Goal: Communication & Community: Answer question/provide support

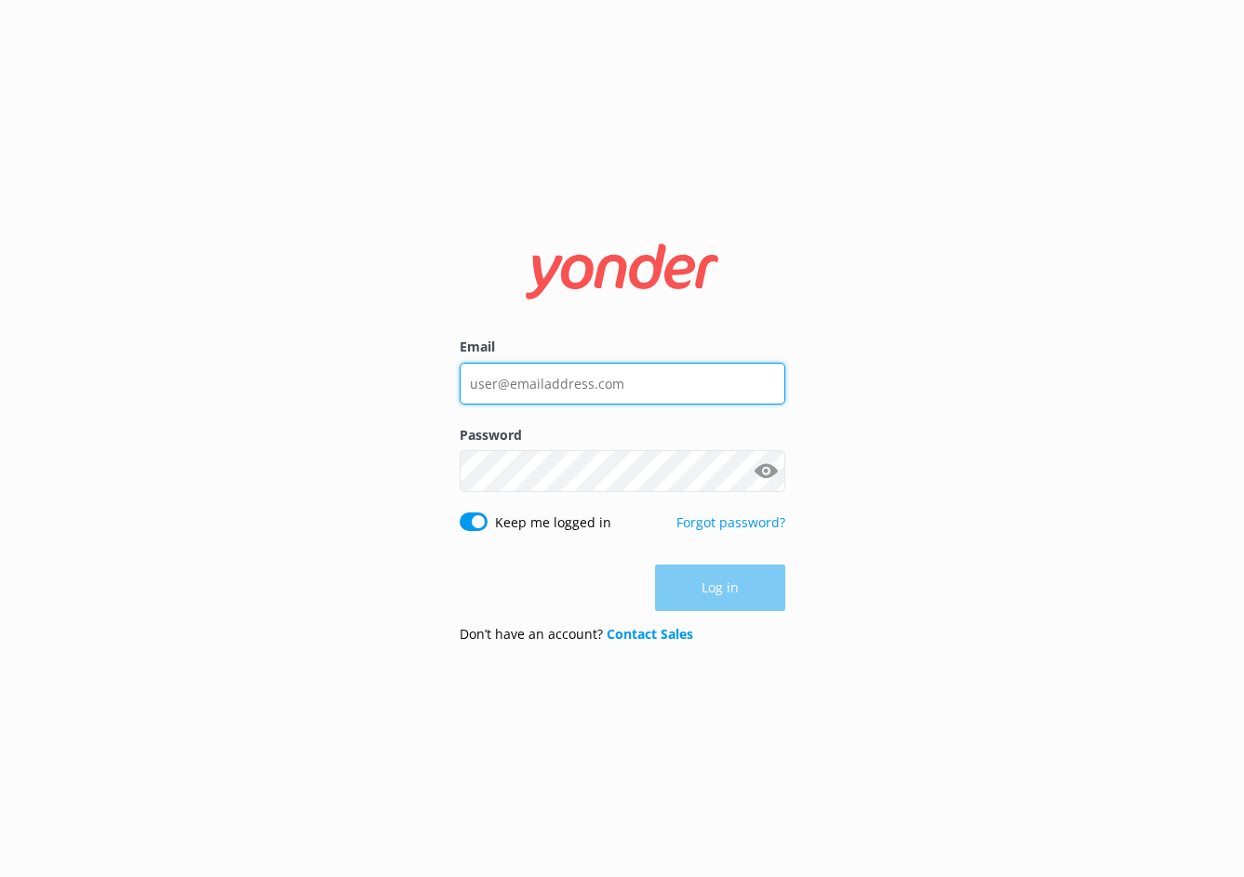
type input "[PERSON_NAME][EMAIL_ADDRESS][DOMAIN_NAME]"
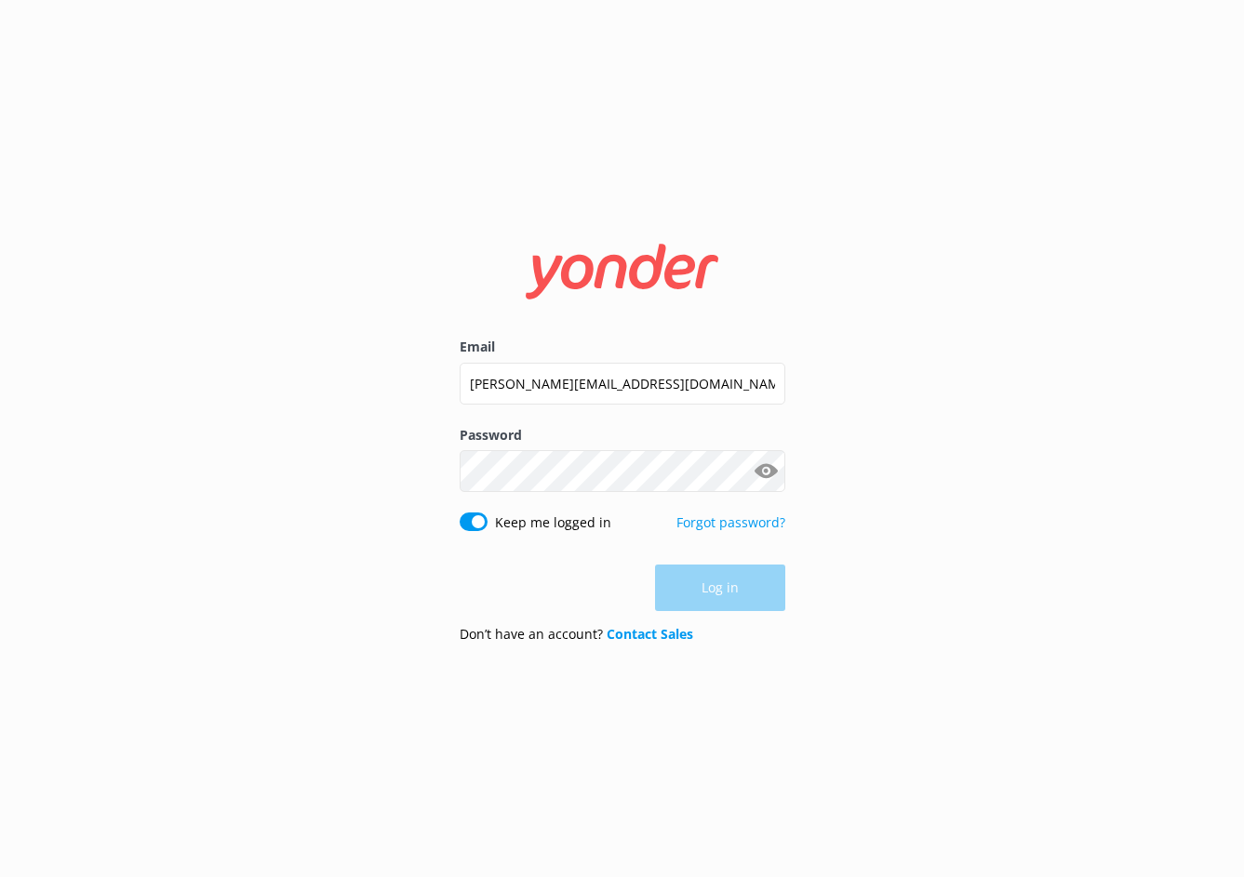
click at [686, 579] on div "Log in" at bounding box center [623, 588] width 326 height 47
click at [685, 578] on button "Log in" at bounding box center [720, 589] width 130 height 47
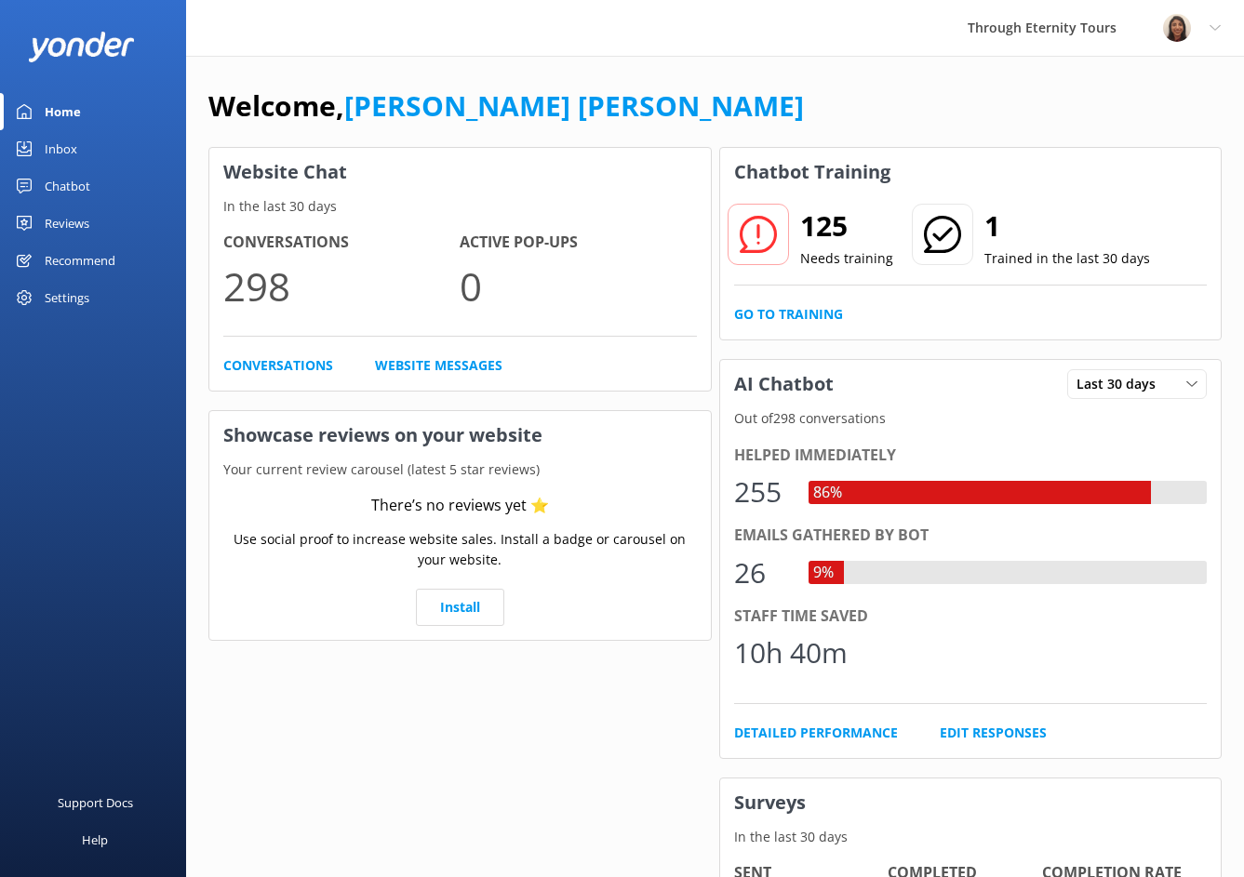
click at [109, 148] on link "Inbox" at bounding box center [93, 148] width 186 height 37
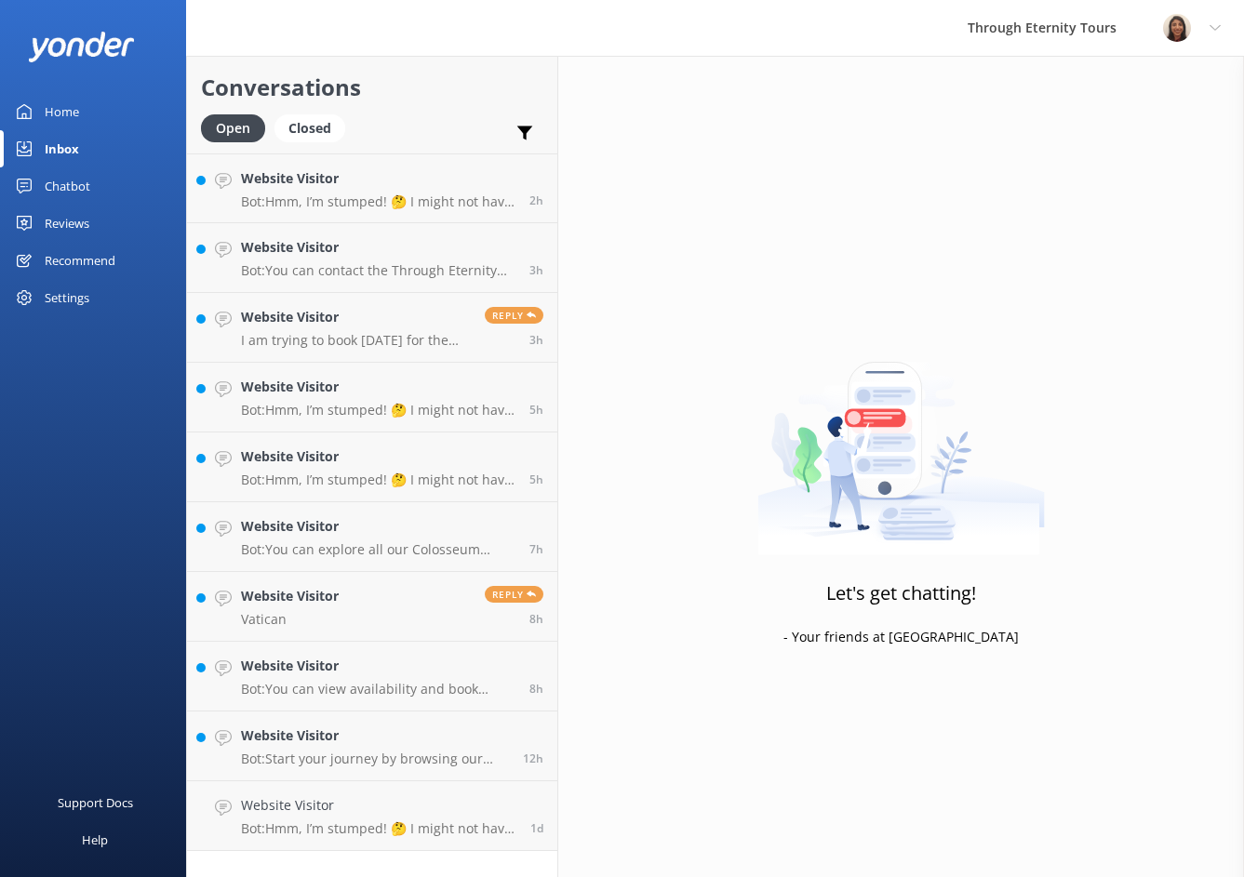
click at [90, 141] on link "Inbox" at bounding box center [93, 148] width 186 height 37
click at [418, 777] on link "Website Visitor Bot: Start your journey by browsing our tours in [GEOGRAPHIC_DA…" at bounding box center [372, 747] width 370 height 70
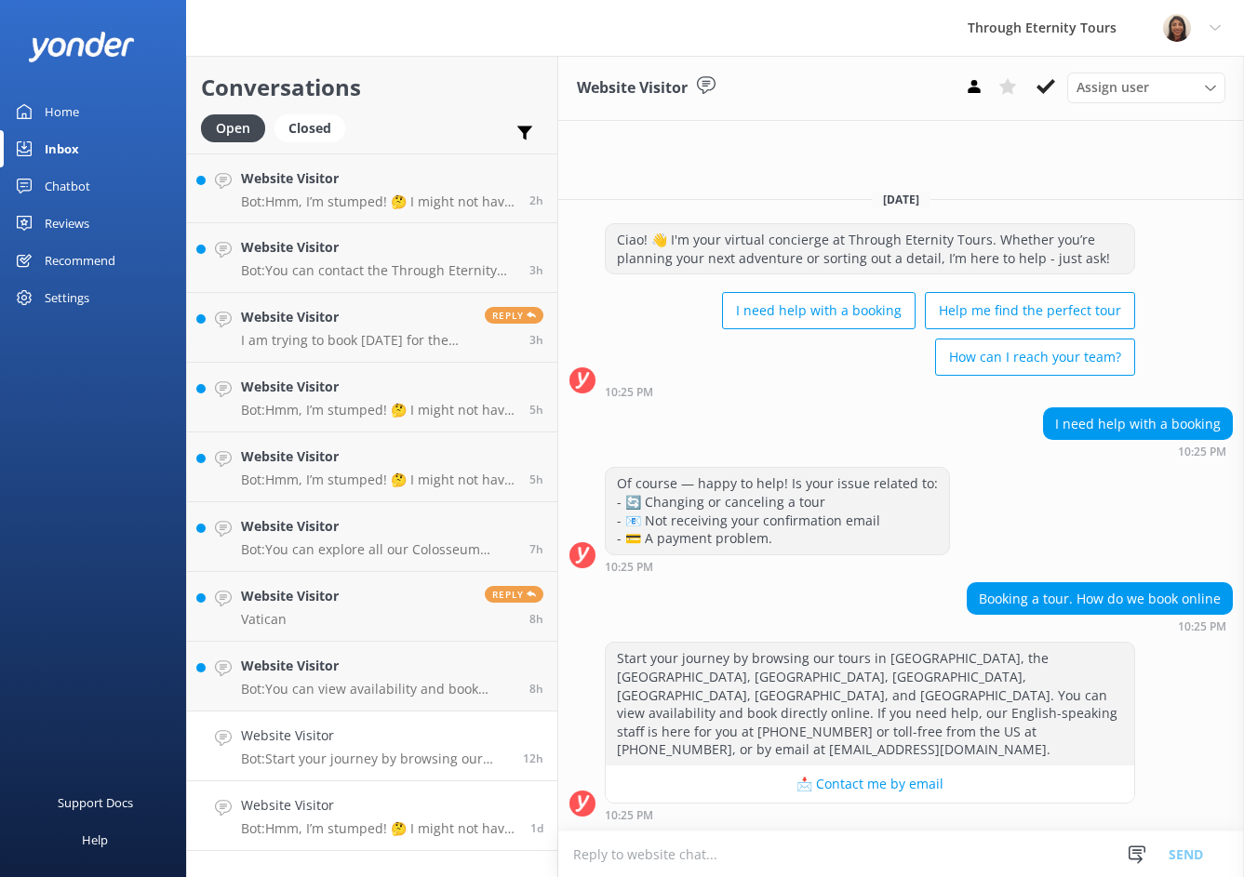
click at [375, 824] on p "Bot: Hmm, I’m stumped! 🤔 I might not have the answer to that one, but our amazi…" at bounding box center [378, 829] width 275 height 17
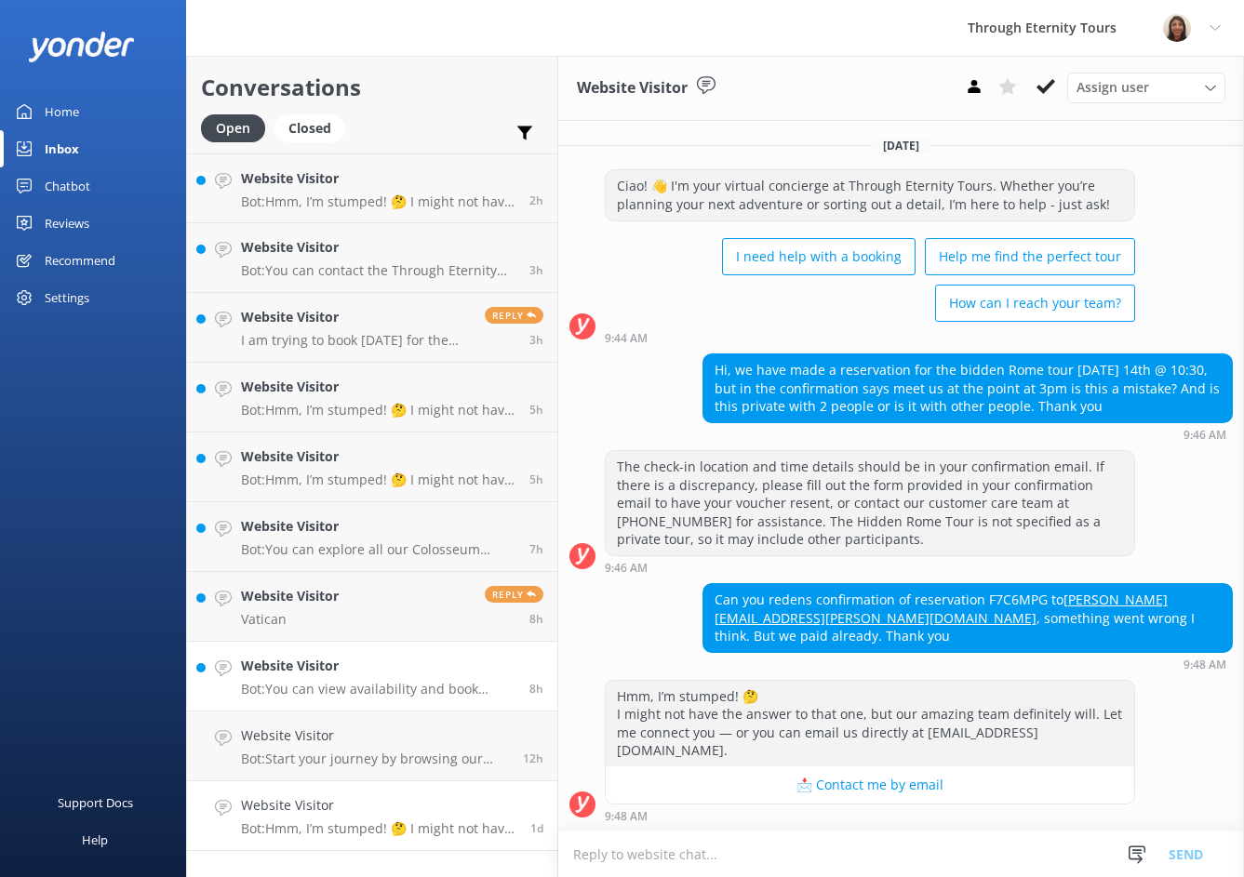
click at [319, 649] on link "Website Visitor Bot: You can view availability and book directly online for tou…" at bounding box center [372, 677] width 370 height 70
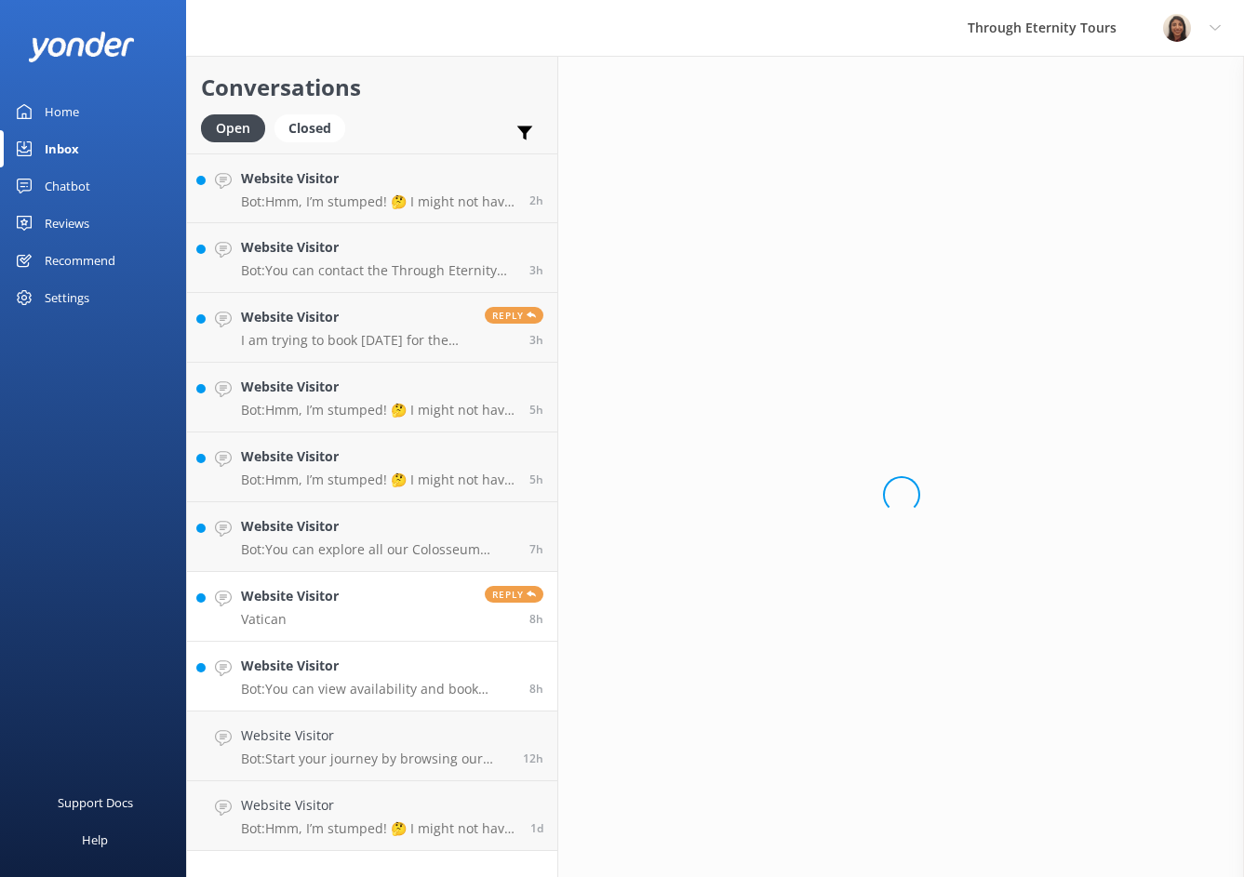
click at [311, 605] on h4 "Website Visitor" at bounding box center [290, 596] width 98 height 20
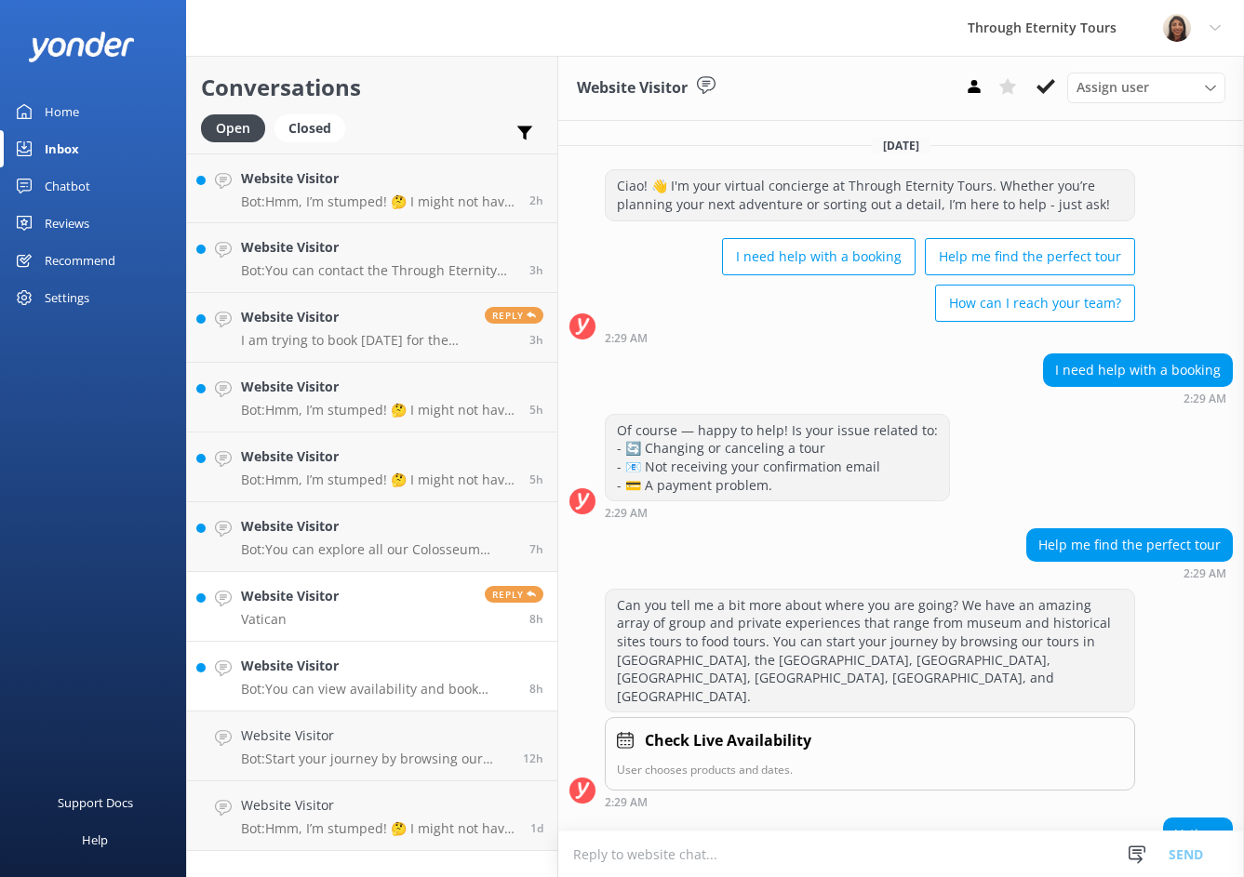
scroll to position [9, 0]
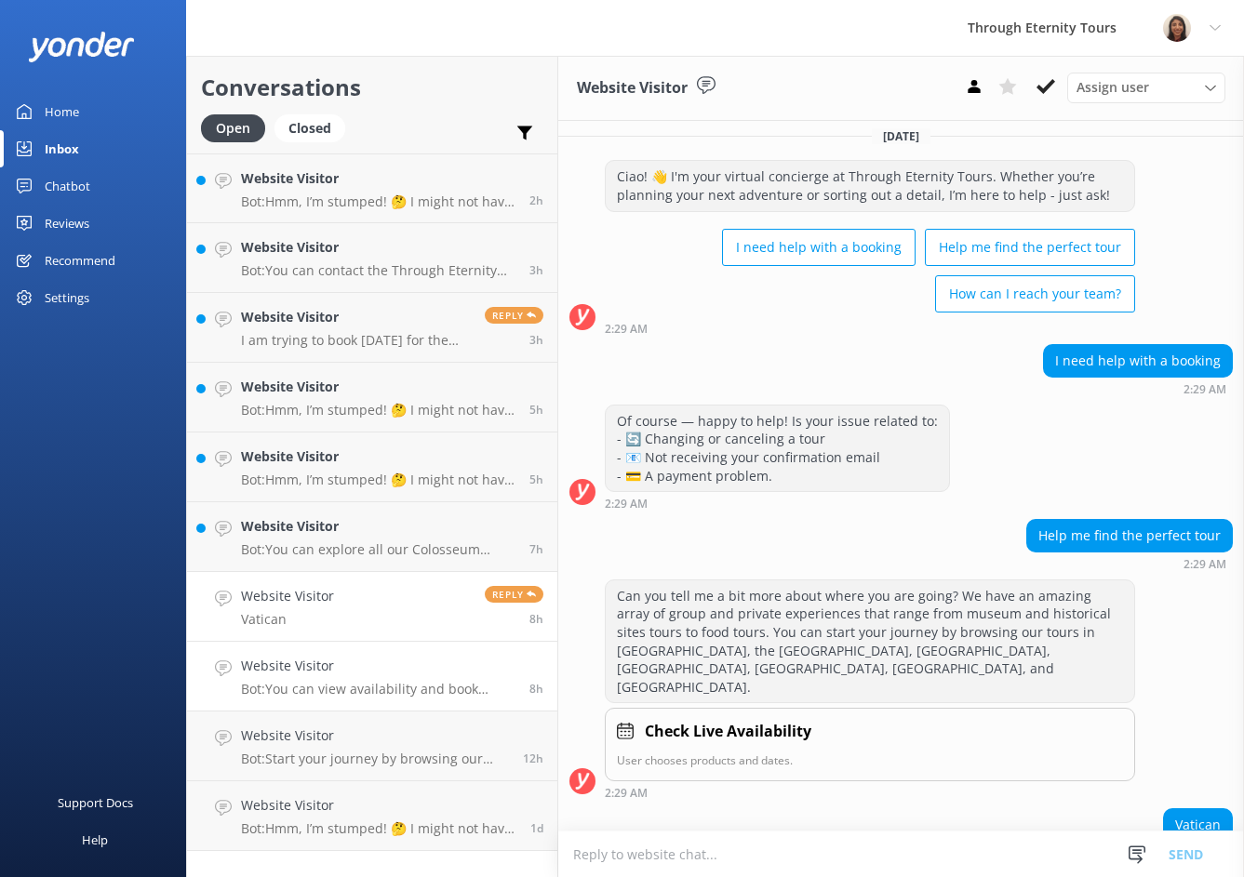
click at [296, 676] on h4 "Website Visitor" at bounding box center [378, 666] width 274 height 20
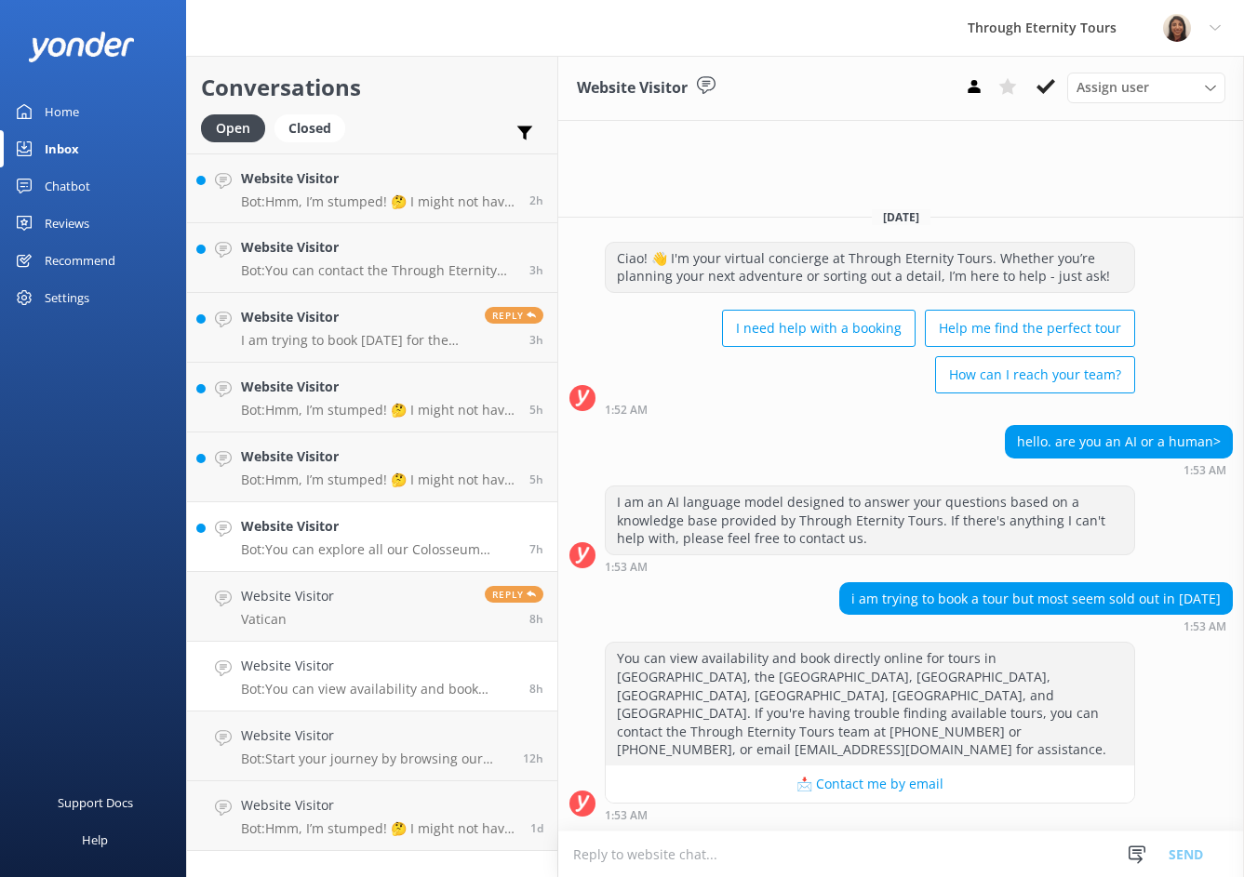
click at [305, 538] on div "Website Visitor Bot: You can explore all our Colosseum tours, including group a…" at bounding box center [378, 536] width 274 height 41
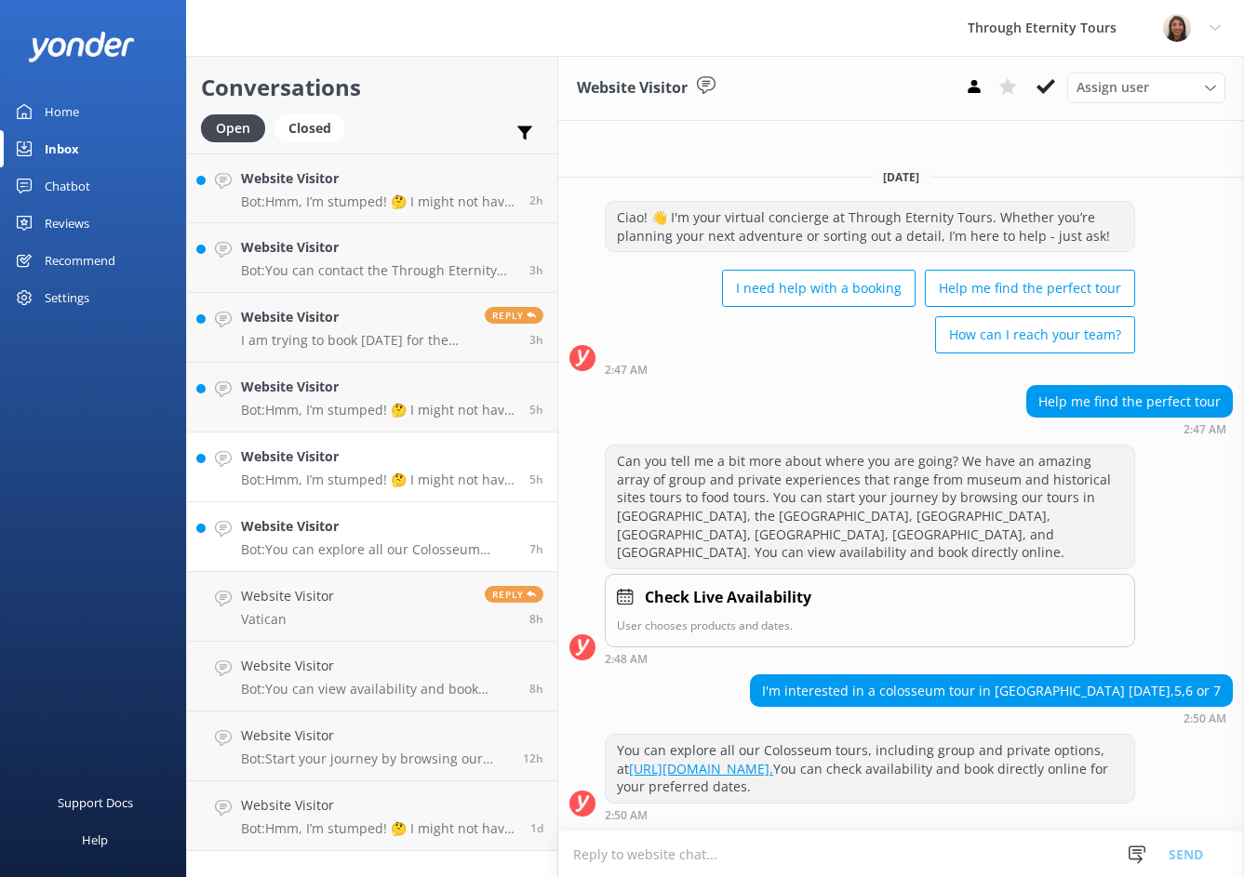
click at [305, 459] on h4 "Website Visitor" at bounding box center [378, 457] width 274 height 20
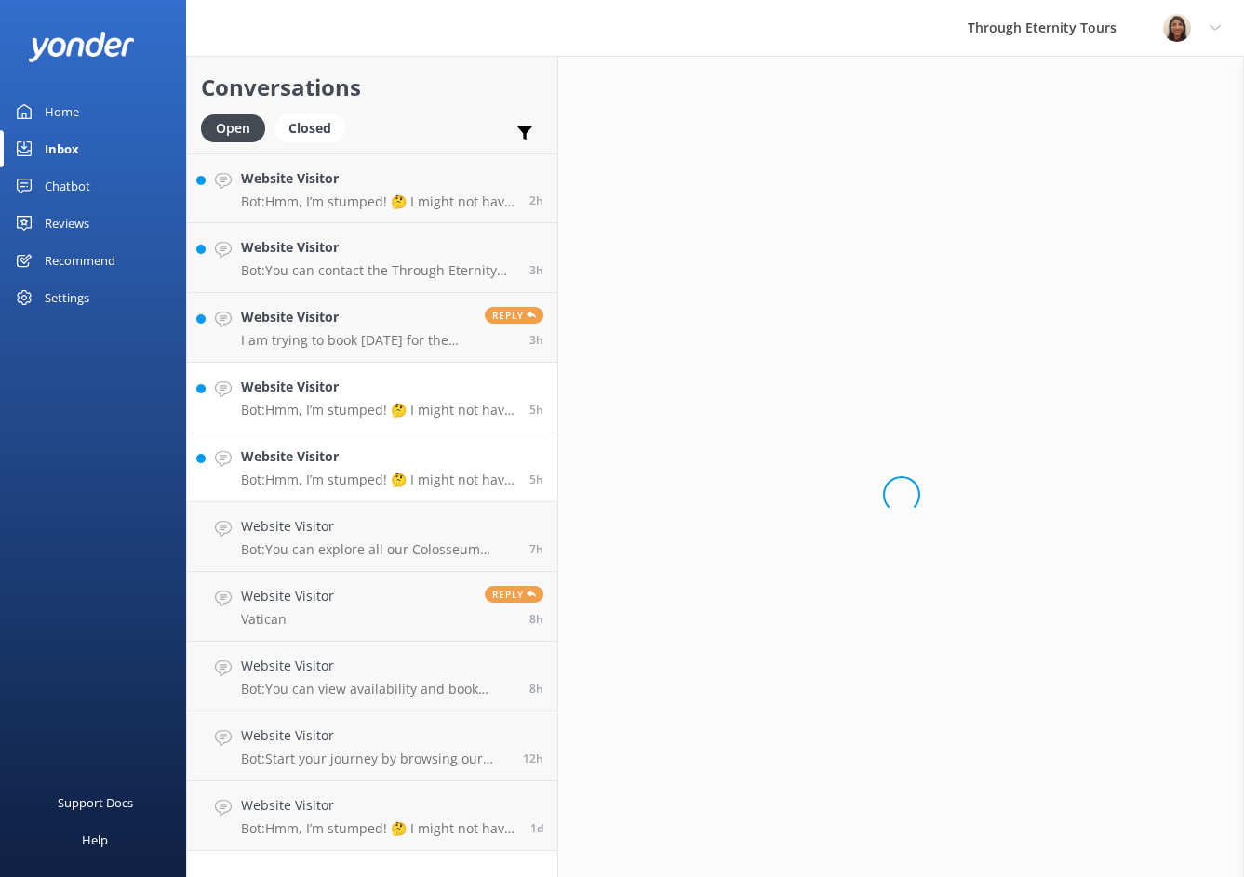
click at [306, 381] on h4 "Website Visitor" at bounding box center [378, 387] width 274 height 20
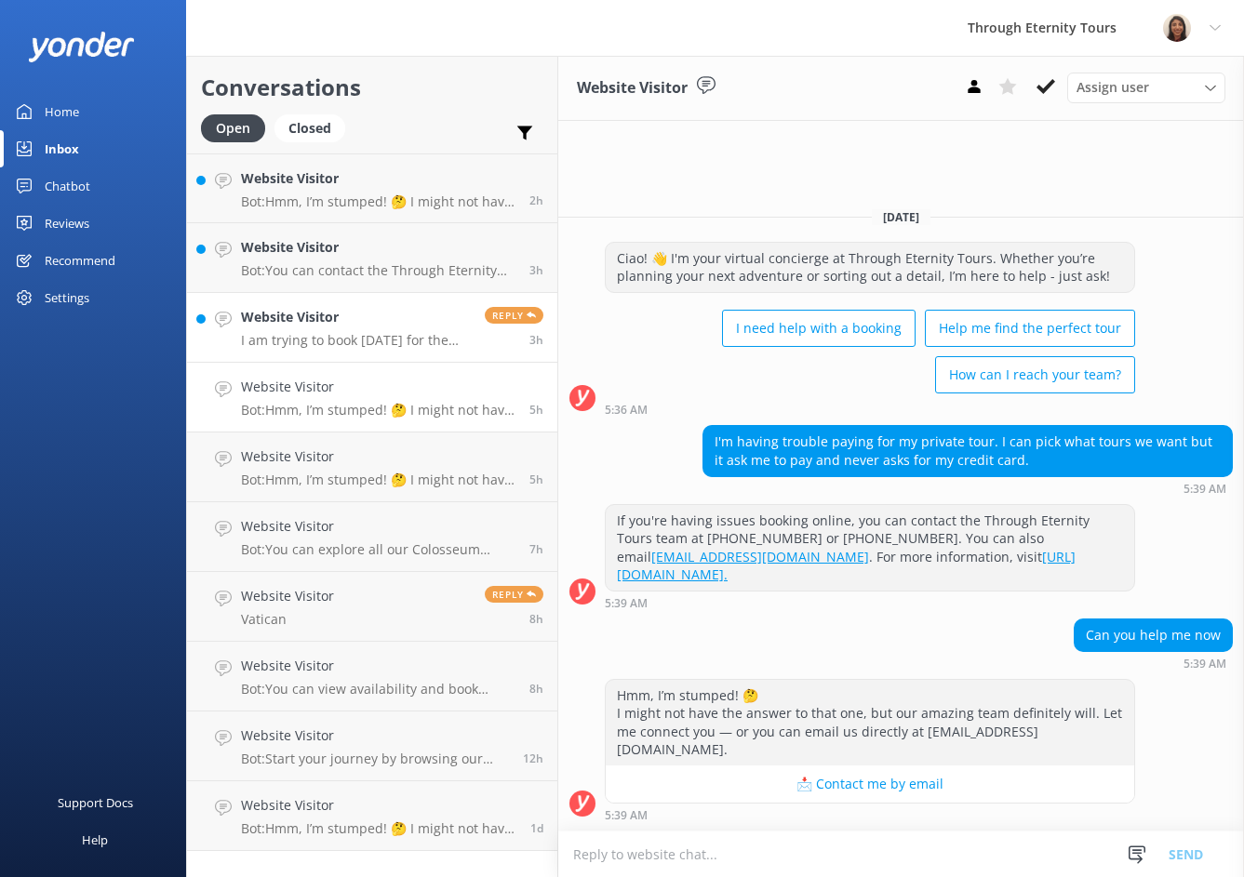
click at [303, 316] on h4 "Website Visitor" at bounding box center [356, 317] width 230 height 20
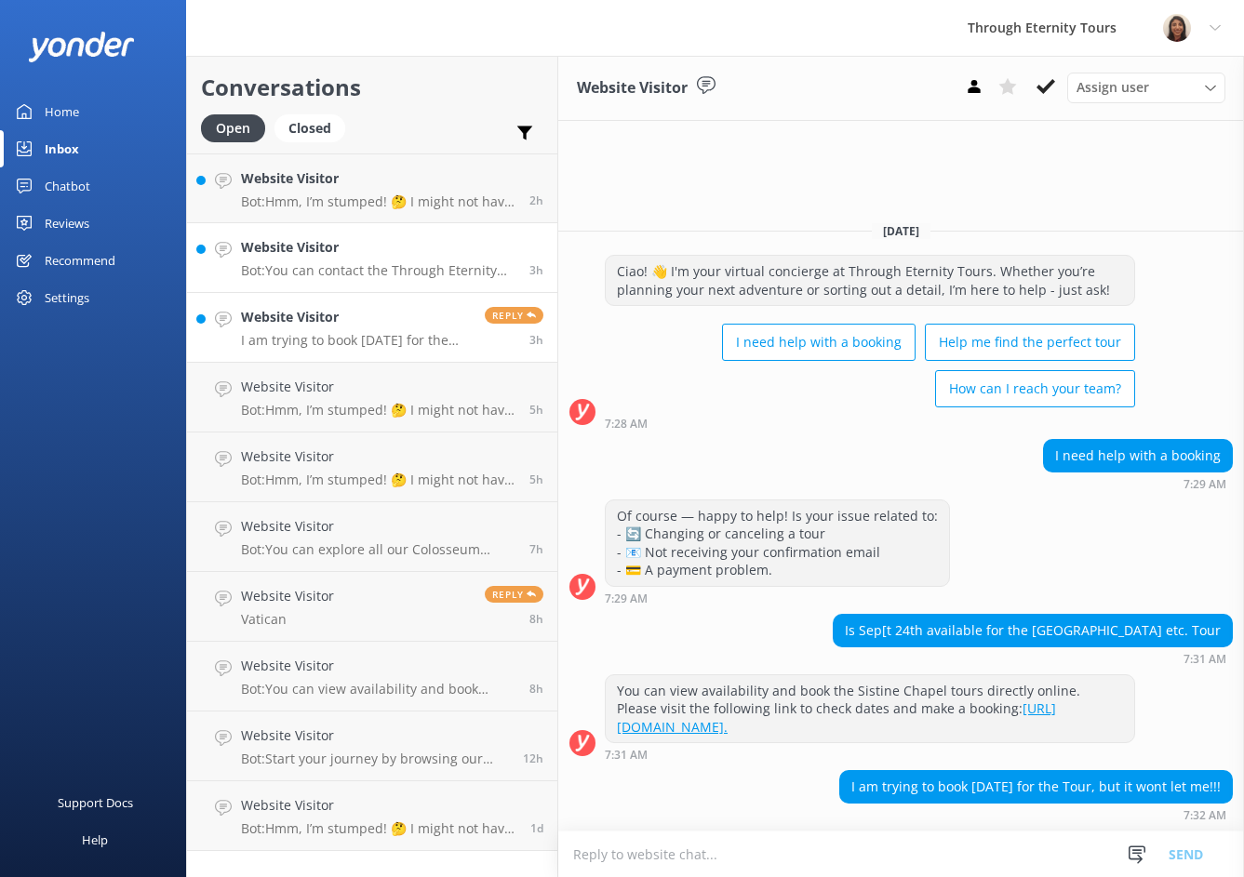
click at [321, 245] on h4 "Website Visitor" at bounding box center [378, 247] width 274 height 20
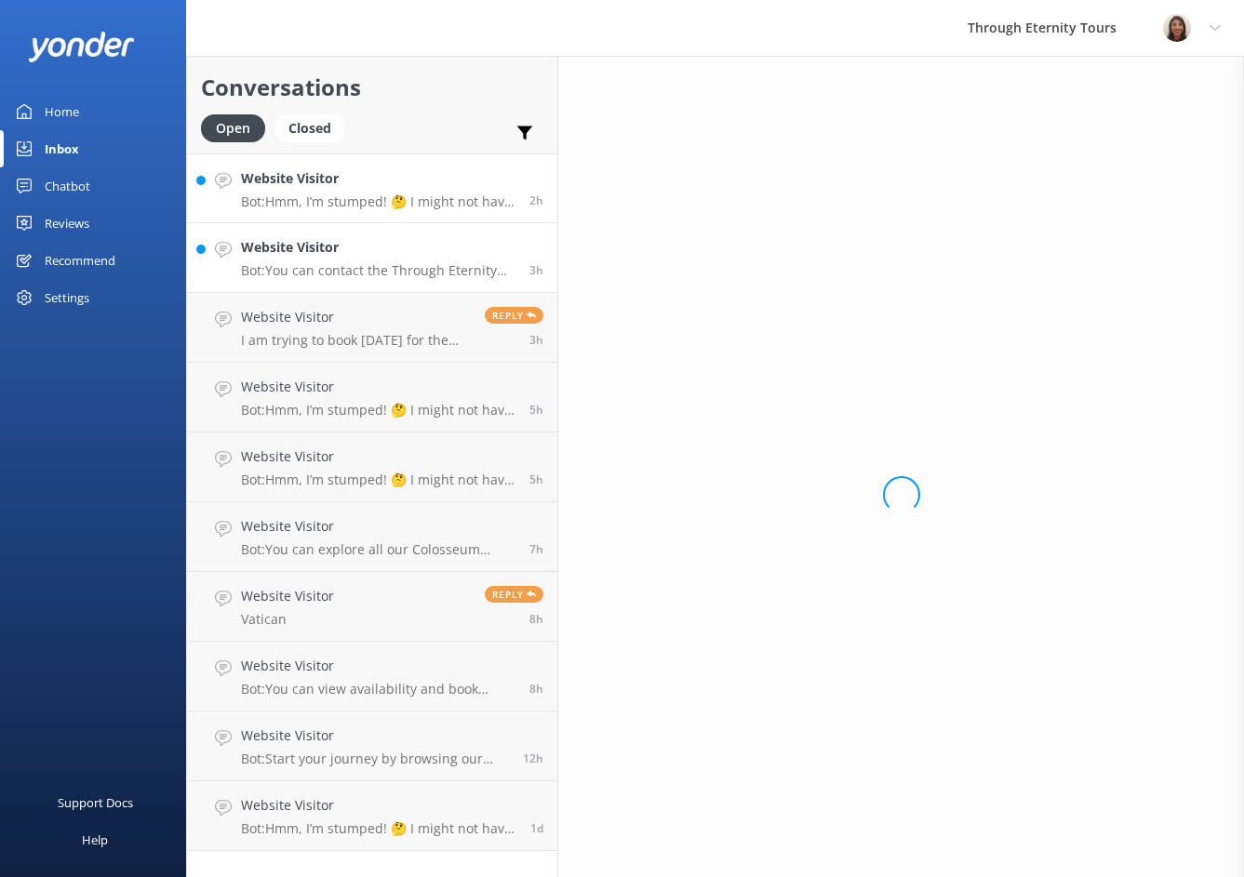
drag, startPoint x: 287, startPoint y: 183, endPoint x: 328, endPoint y: 228, distance: 61.2
click at [287, 183] on h4 "Website Visitor" at bounding box center [378, 178] width 274 height 20
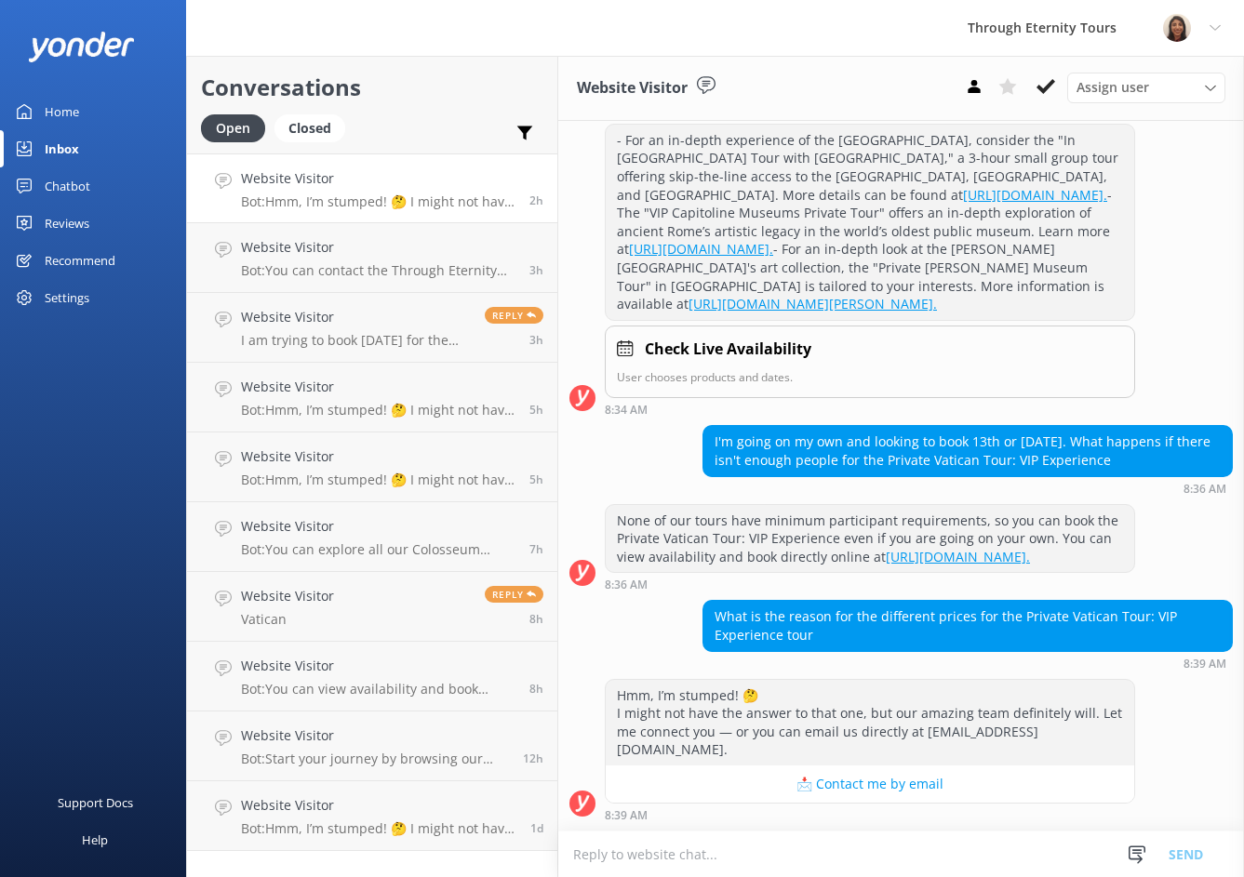
scroll to position [381, 0]
click at [387, 193] on div "Website Visitor Bot: Hmm, I’m stumped! 🤔 I might not have the answer to that on…" at bounding box center [378, 188] width 274 height 40
